Goal: Transaction & Acquisition: Purchase product/service

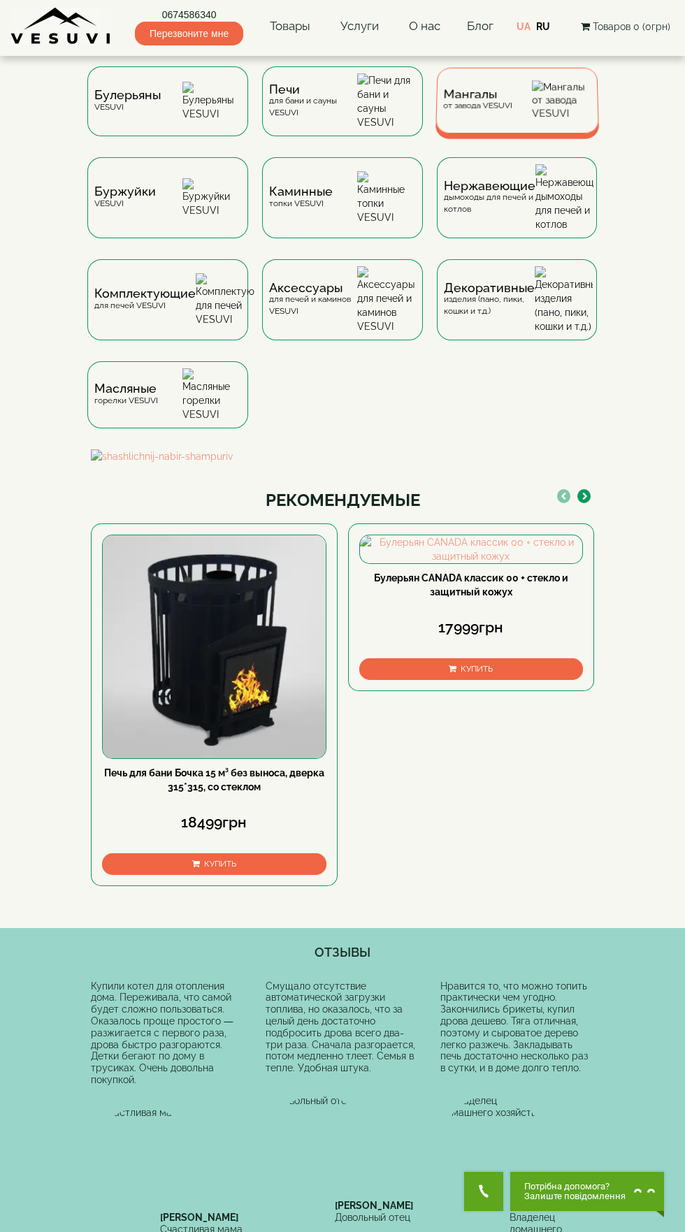
click at [526, 105] on div "Мангалы от завода VESUVI" at bounding box center [517, 101] width 164 height 66
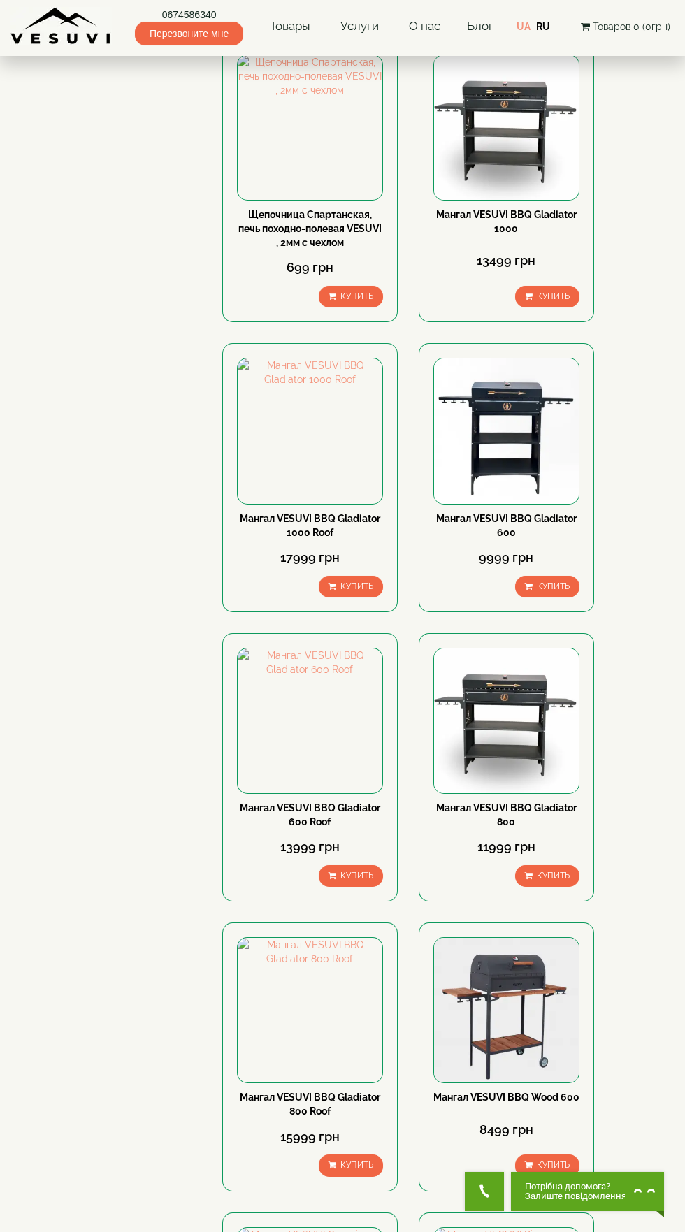
scroll to position [1380, 0]
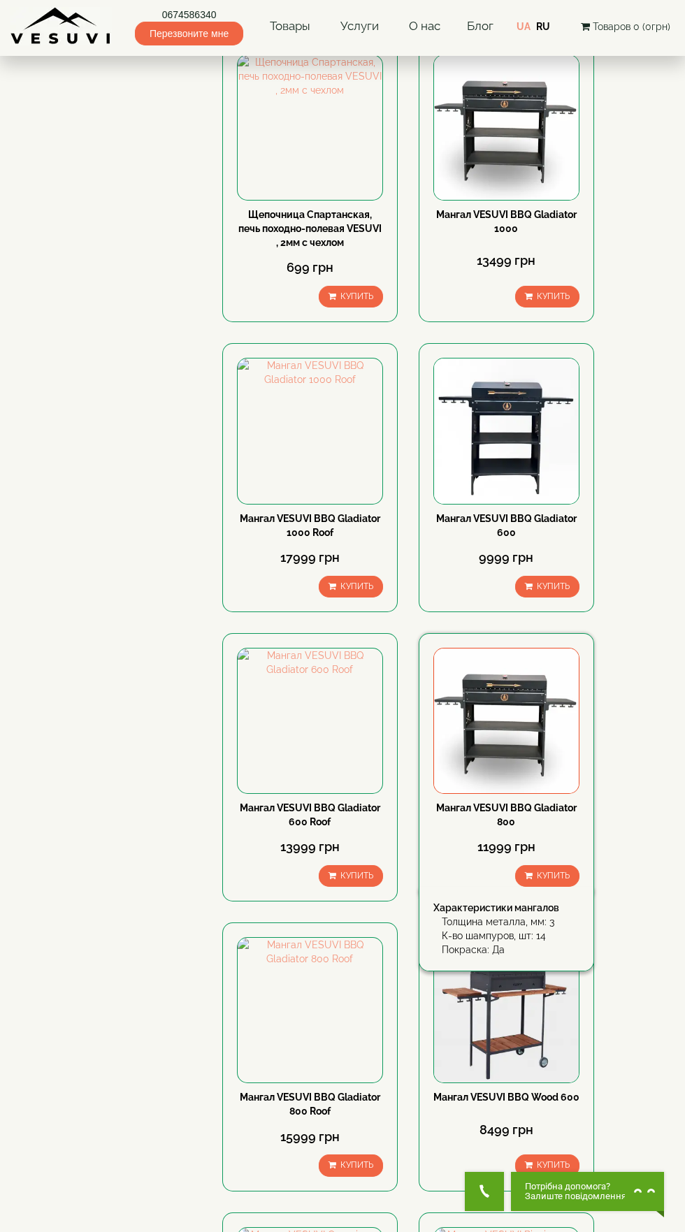
click at [512, 649] on img at bounding box center [506, 721] width 145 height 145
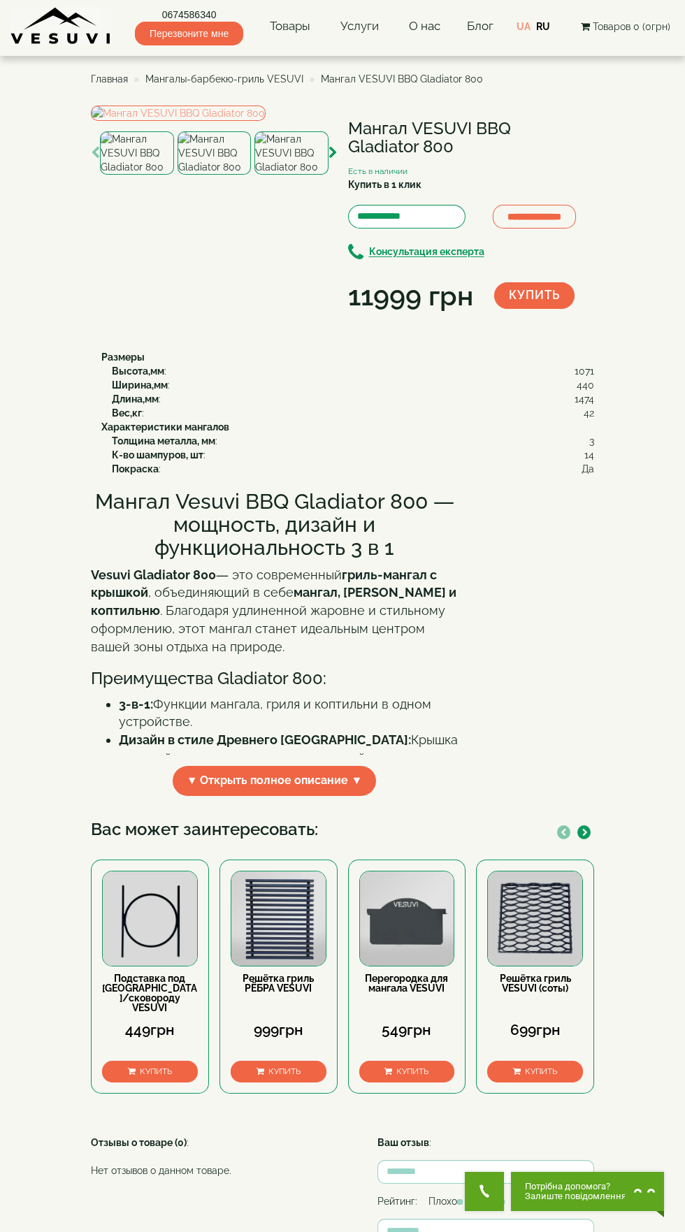
click at [148, 175] on img at bounding box center [137, 152] width 74 height 43
click at [266, 121] on img at bounding box center [178, 113] width 175 height 15
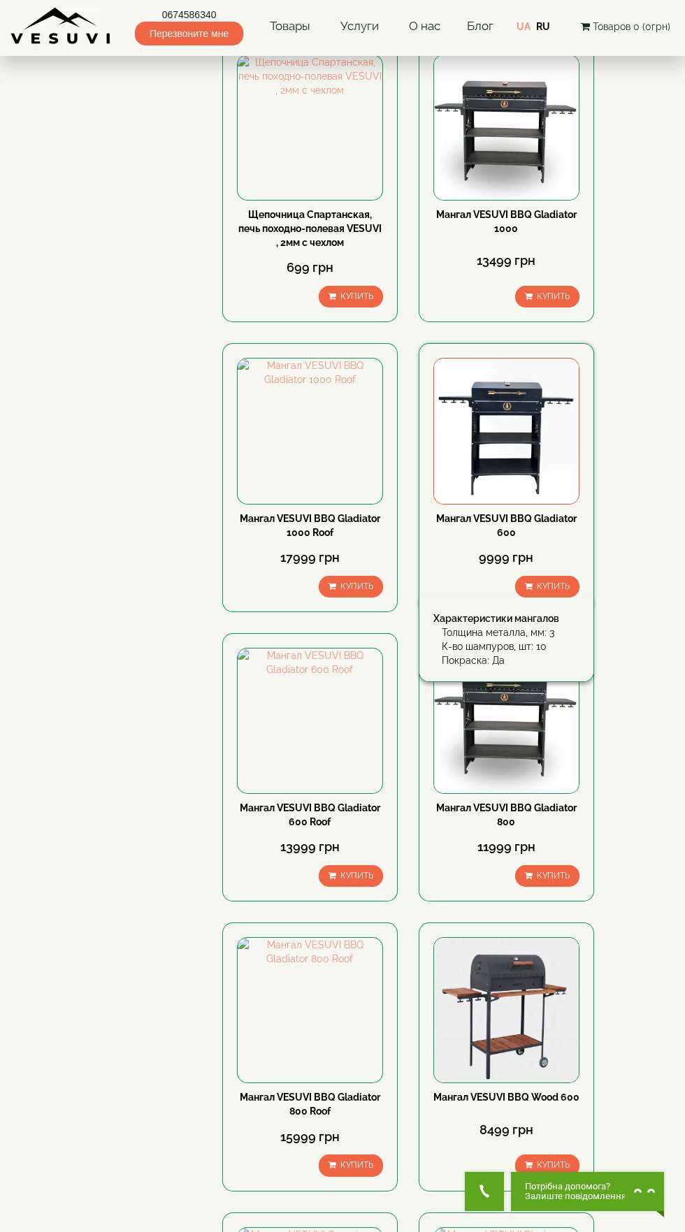
click at [525, 359] on img at bounding box center [506, 431] width 145 height 145
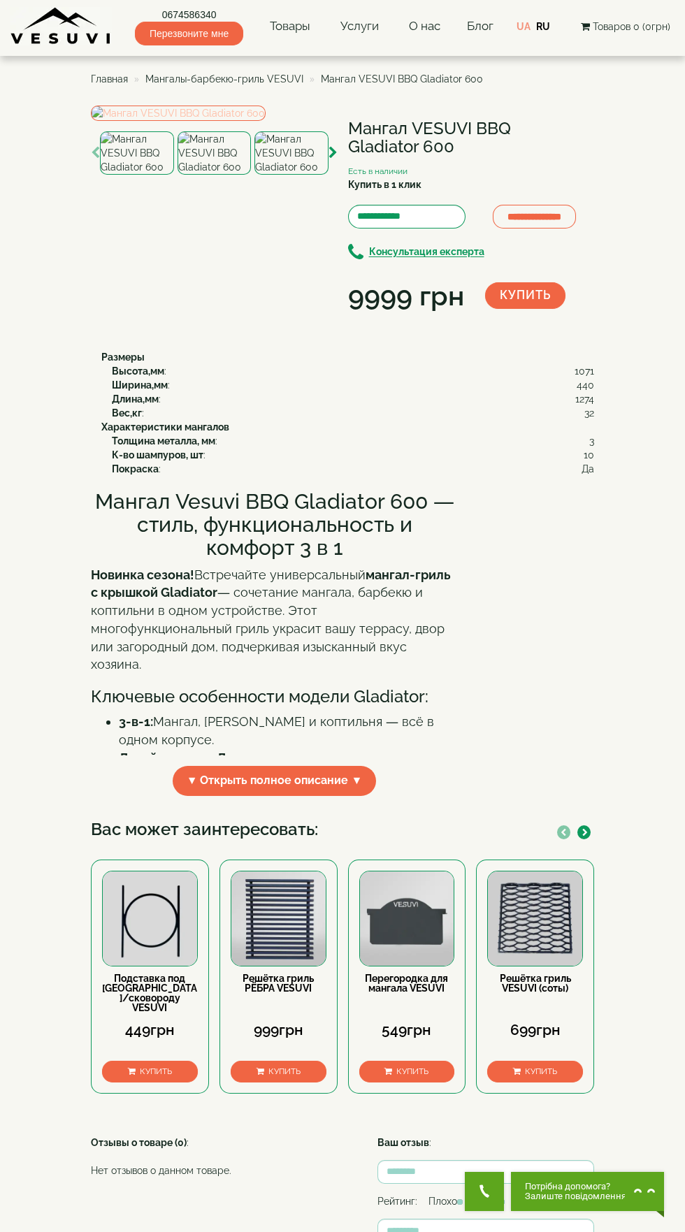
click at [266, 121] on img at bounding box center [178, 113] width 175 height 15
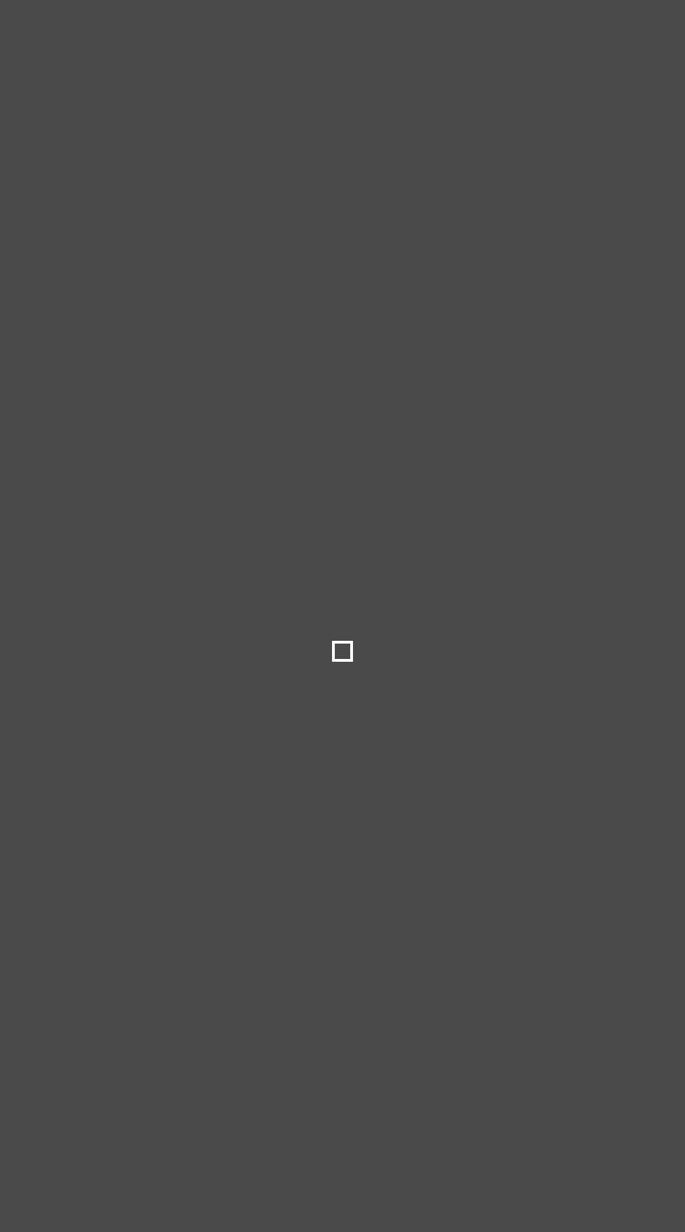
select select
